Goal: Check status: Check status

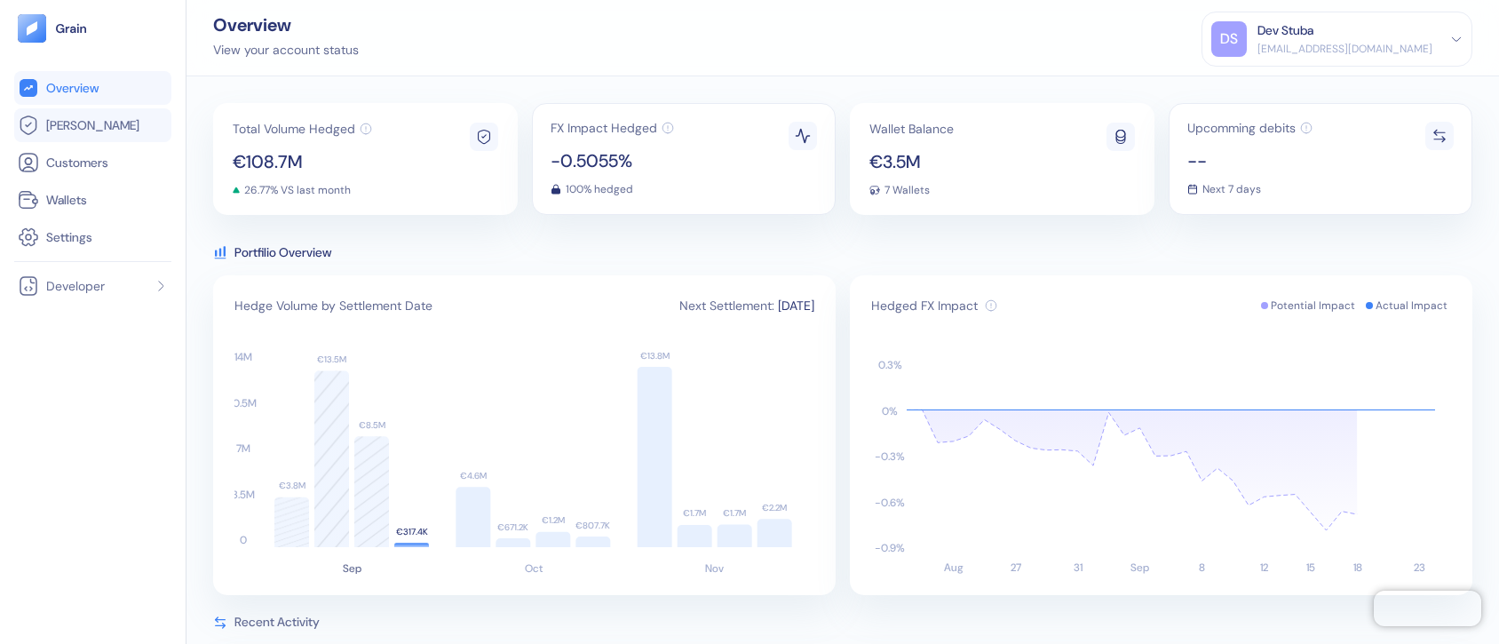
click at [92, 116] on link "[PERSON_NAME]" at bounding box center [93, 125] width 150 height 21
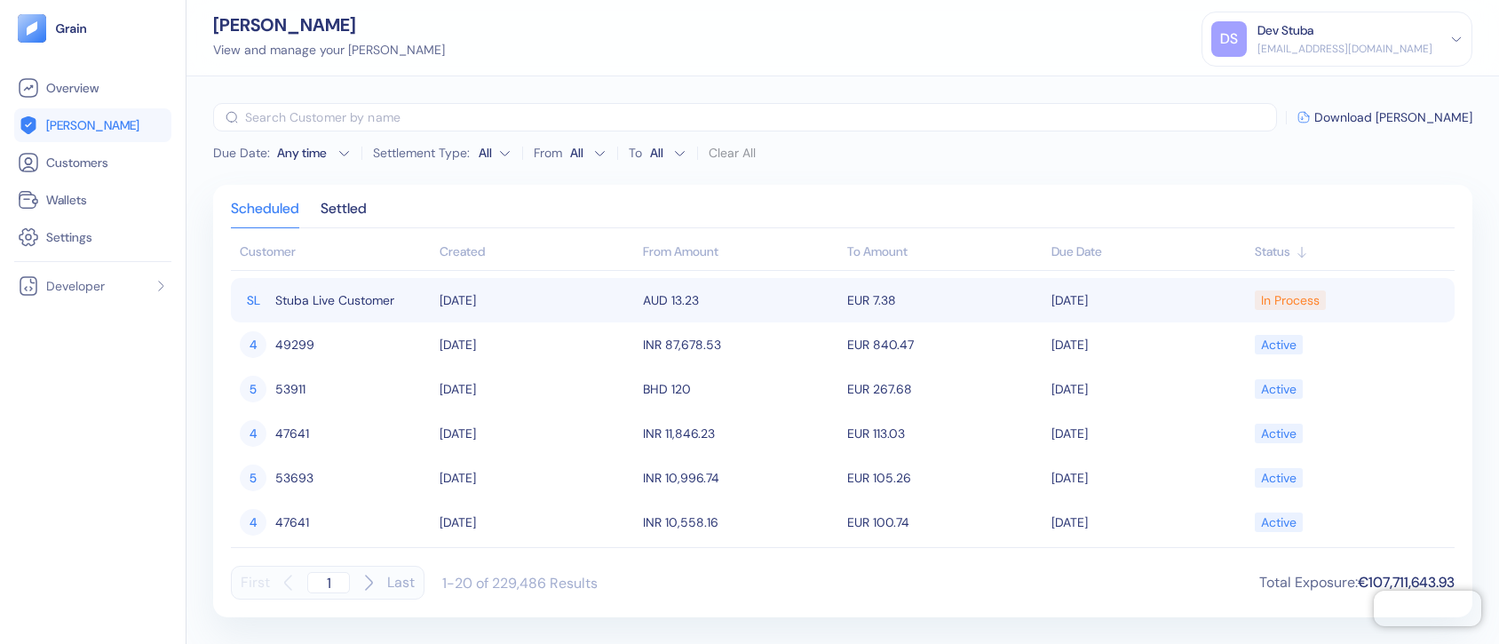
click at [585, 289] on td "[DATE]" at bounding box center [537, 300] width 204 height 44
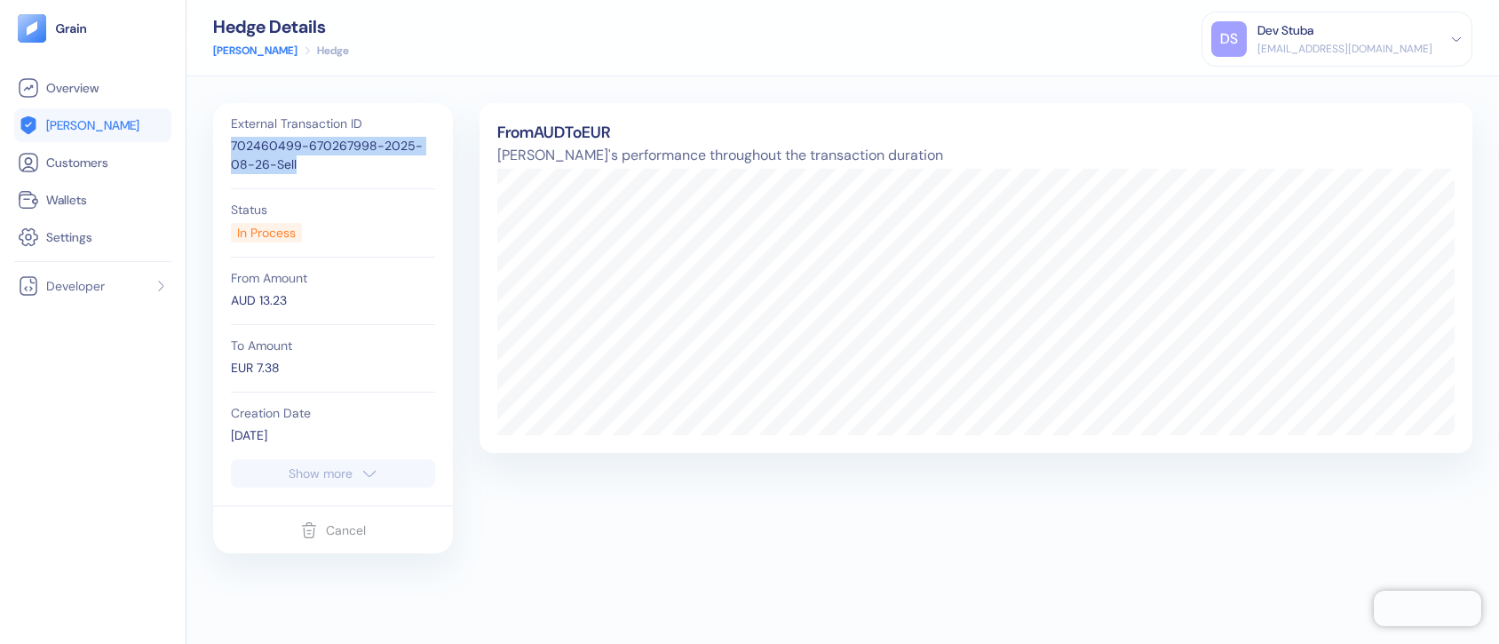
drag, startPoint x: 306, startPoint y: 165, endPoint x: 231, endPoint y: 148, distance: 77.3
click at [231, 148] on div "702460499-670267998-2025-08-26-Sell" at bounding box center [333, 155] width 204 height 37
copy div "702460499-670267998-2025-08-26-Sell"
click at [71, 189] on link "Wallets" at bounding box center [93, 199] width 150 height 21
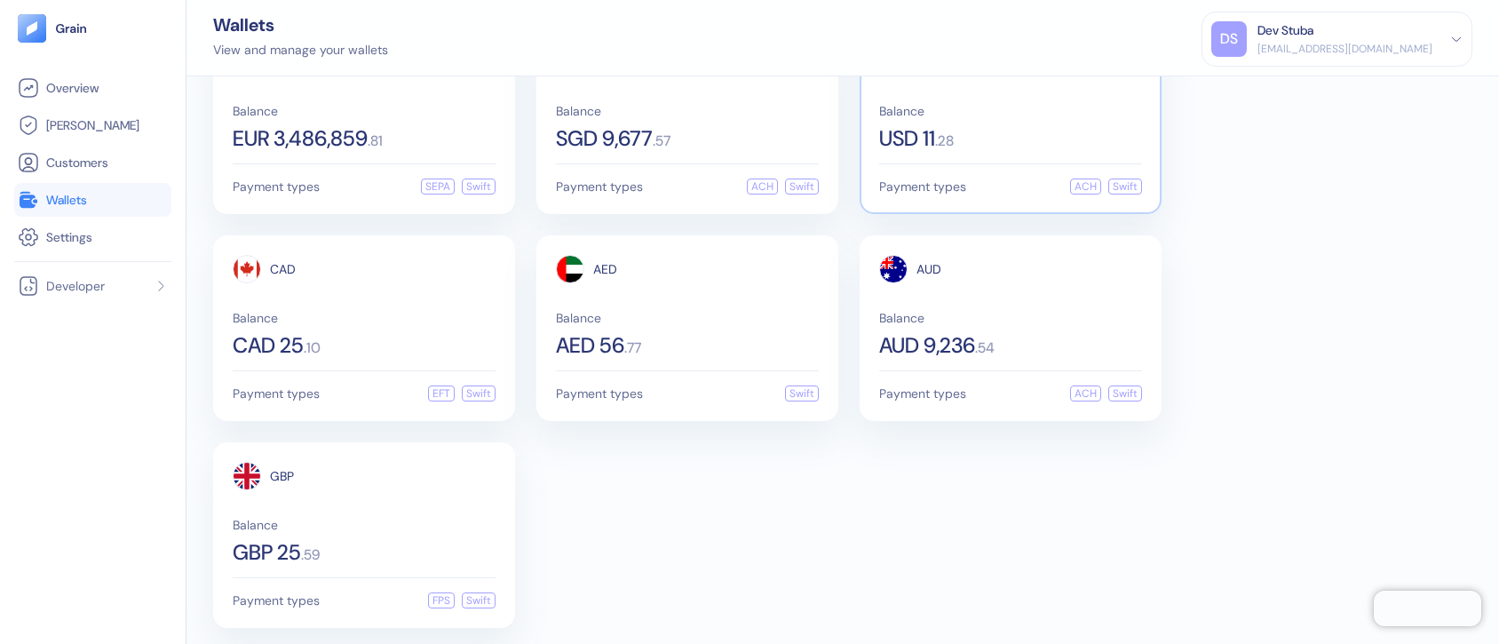
scroll to position [83, 0]
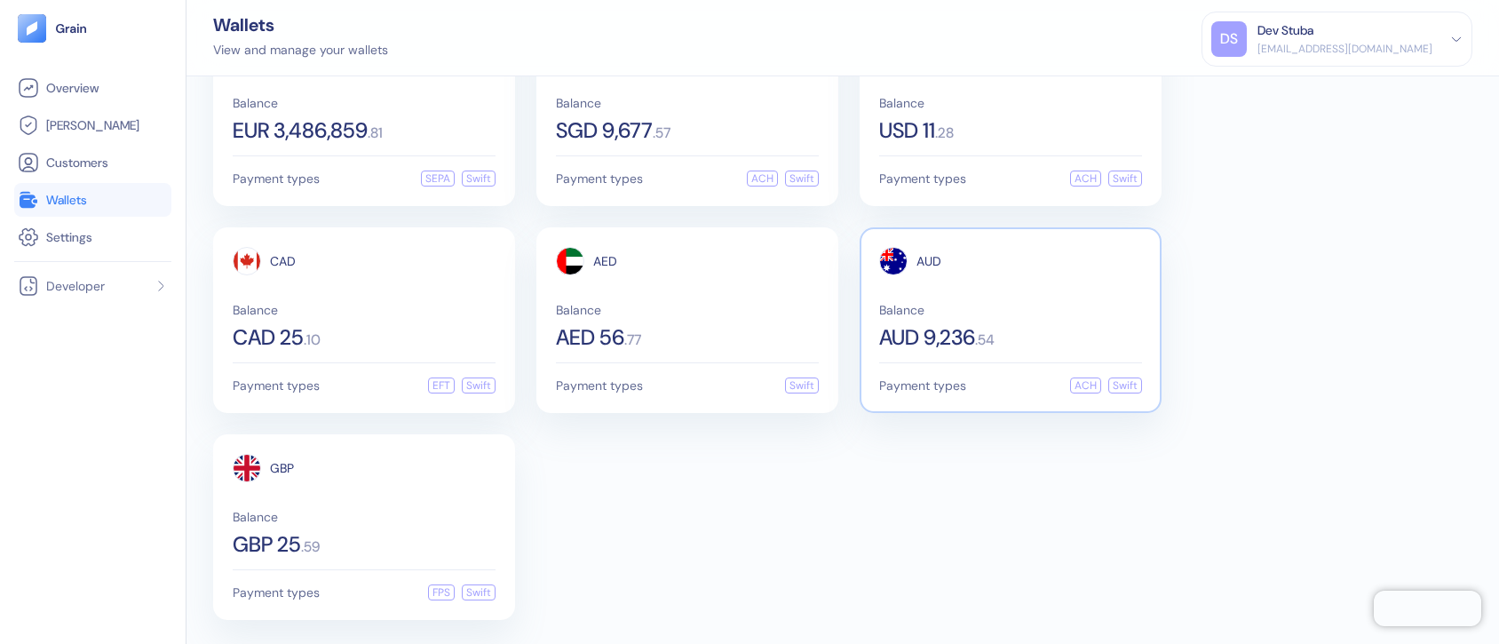
click at [985, 281] on div "AUD Balance AUD 9,236 . 54" at bounding box center [1010, 297] width 263 height 101
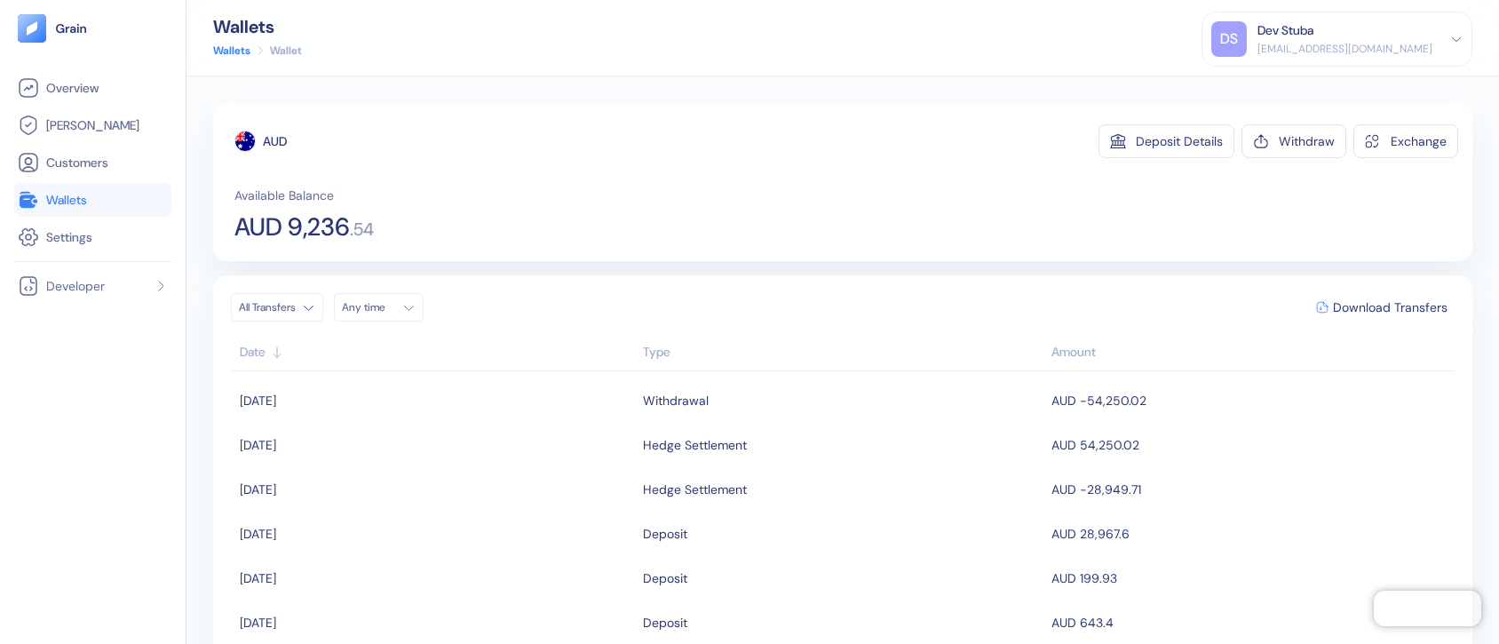
click at [53, 194] on span "Wallets" at bounding box center [66, 200] width 41 height 18
